Goal: Information Seeking & Learning: Find specific fact

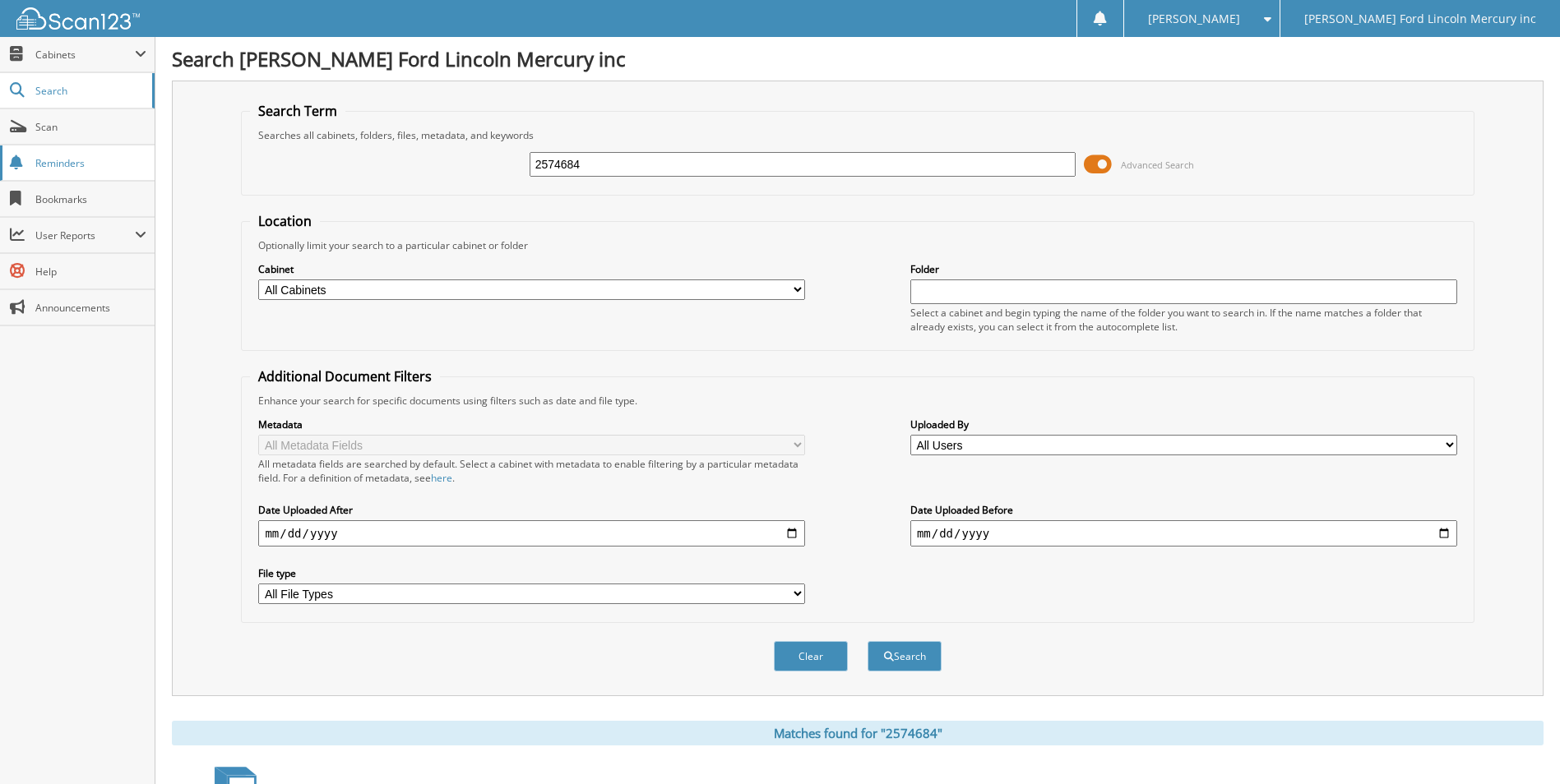
click at [152, 168] on body "[PERSON_NAME] Settings Logout [PERSON_NAME] Ford Lincoln Mercury inc Close Cabi…" at bounding box center [780, 491] width 1560 height 983
type input "2562624"
click at [868, 641] on button "Search" at bounding box center [904, 656] width 74 height 30
click at [565, 166] on input "2562624" at bounding box center [803, 164] width 547 height 24
type input "2562924"
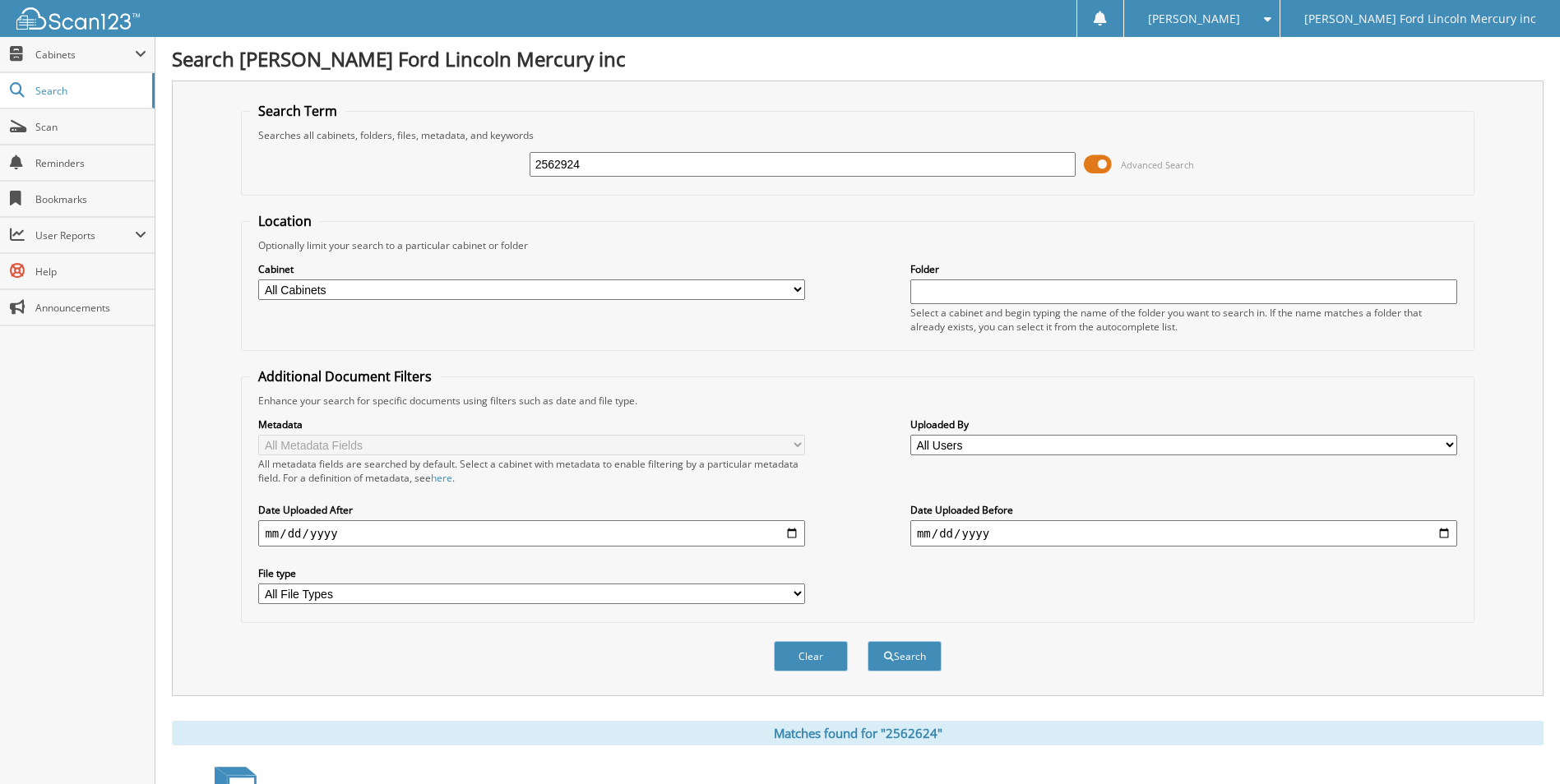
click at [868, 641] on button "Search" at bounding box center [904, 656] width 74 height 30
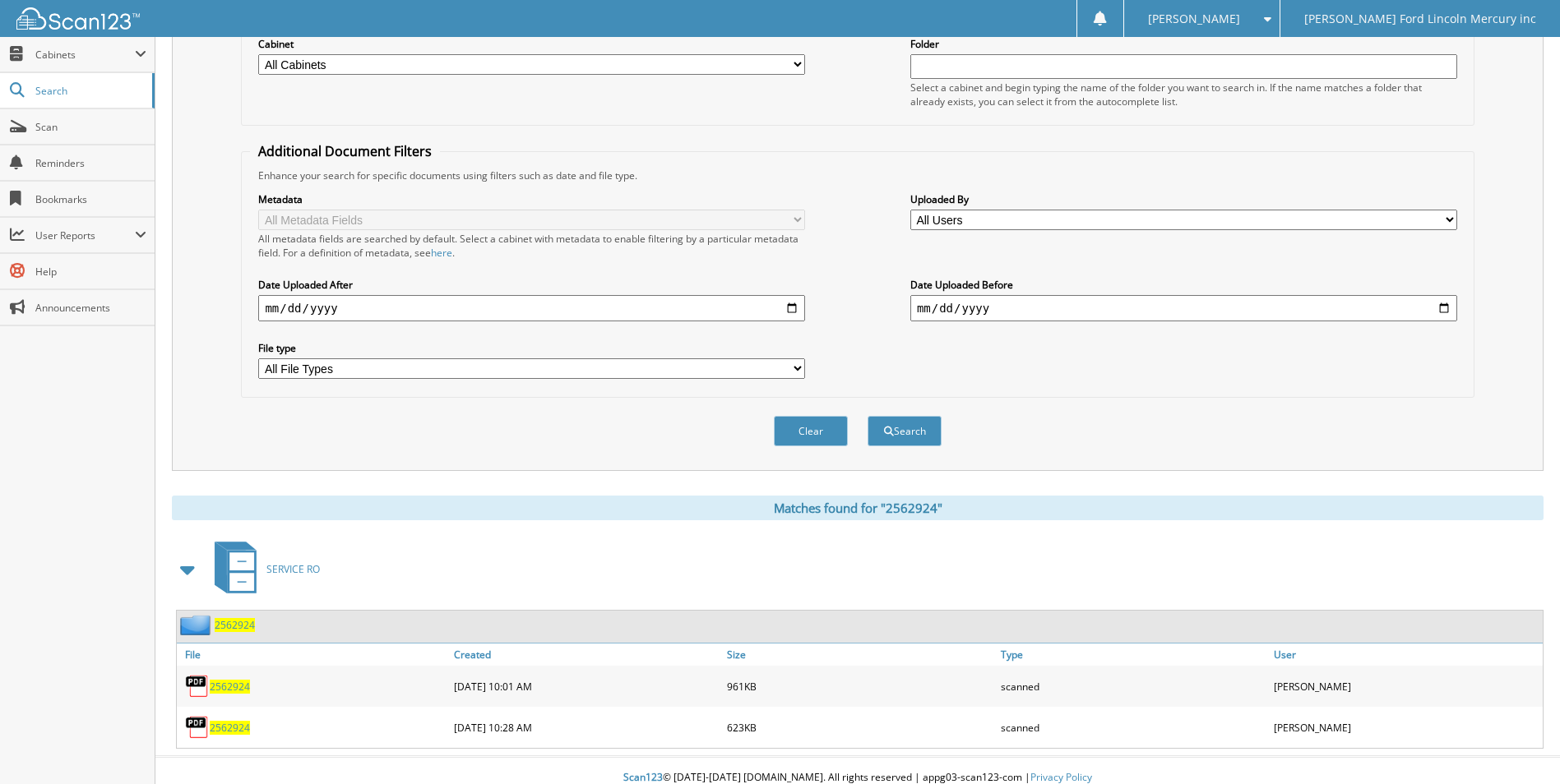
scroll to position [240, 0]
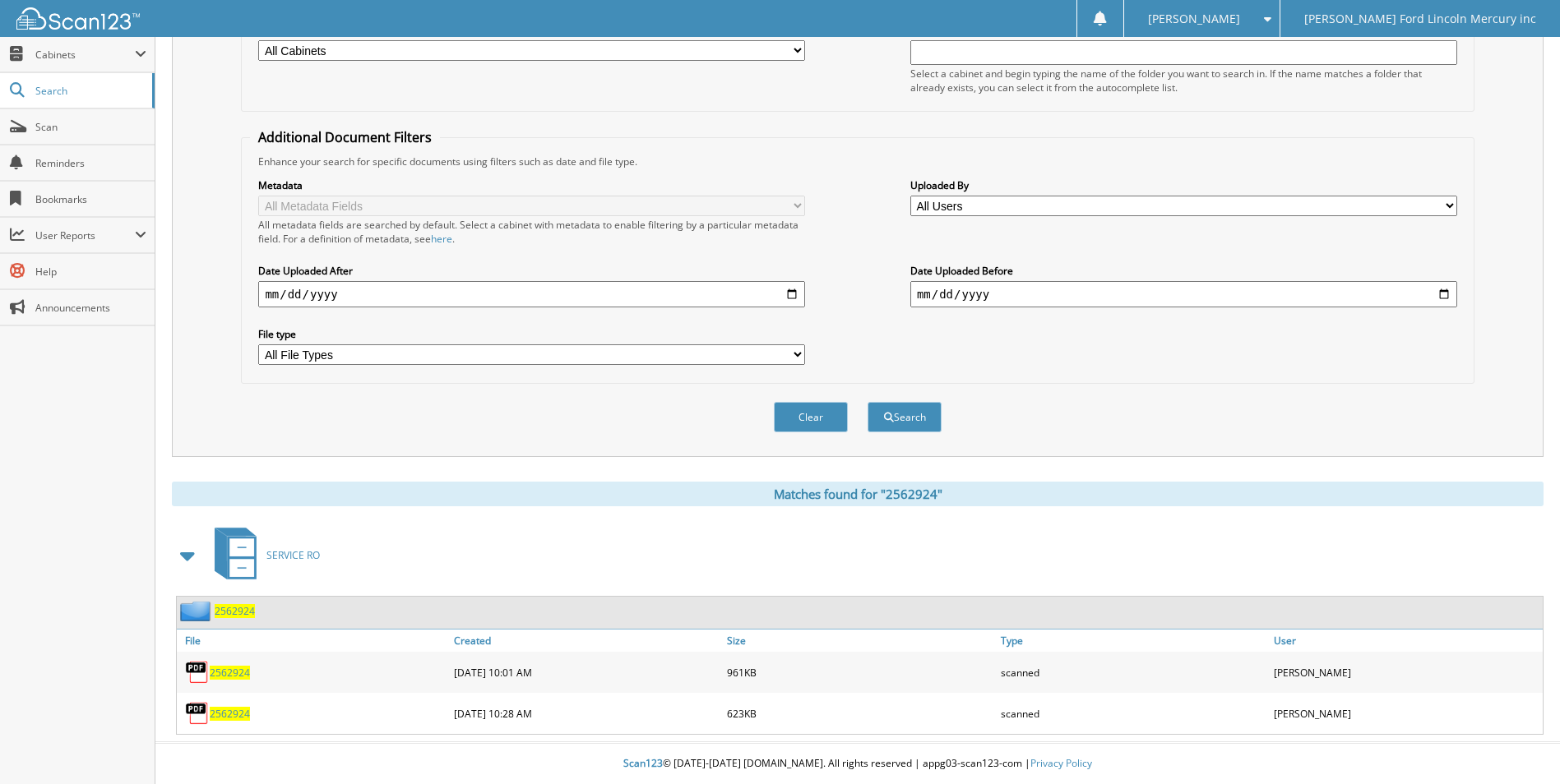
click at [223, 719] on span "2562924" at bounding box center [230, 714] width 40 height 14
